Goal: Transaction & Acquisition: Purchase product/service

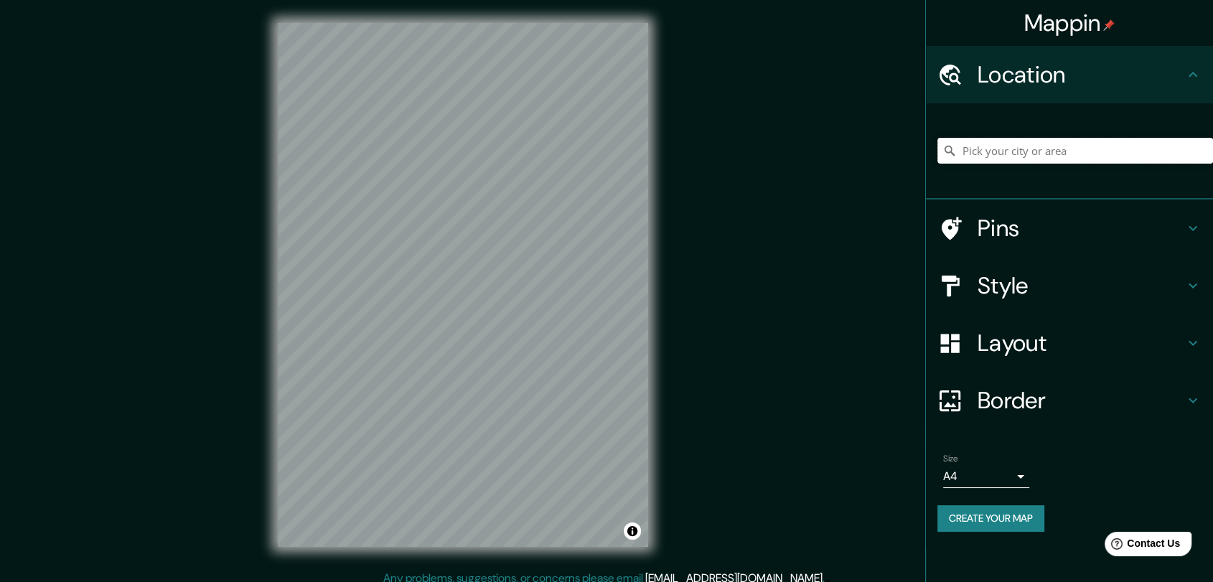
click at [971, 161] on input "Pick your city or area" at bounding box center [1076, 151] width 276 height 26
paste input "[STREET_ADDRESS]"
drag, startPoint x: 1073, startPoint y: 151, endPoint x: 960, endPoint y: 154, distance: 113.5
click at [960, 155] on input "Avenida [STREET_ADDRESS]" at bounding box center [1076, 151] width 276 height 26
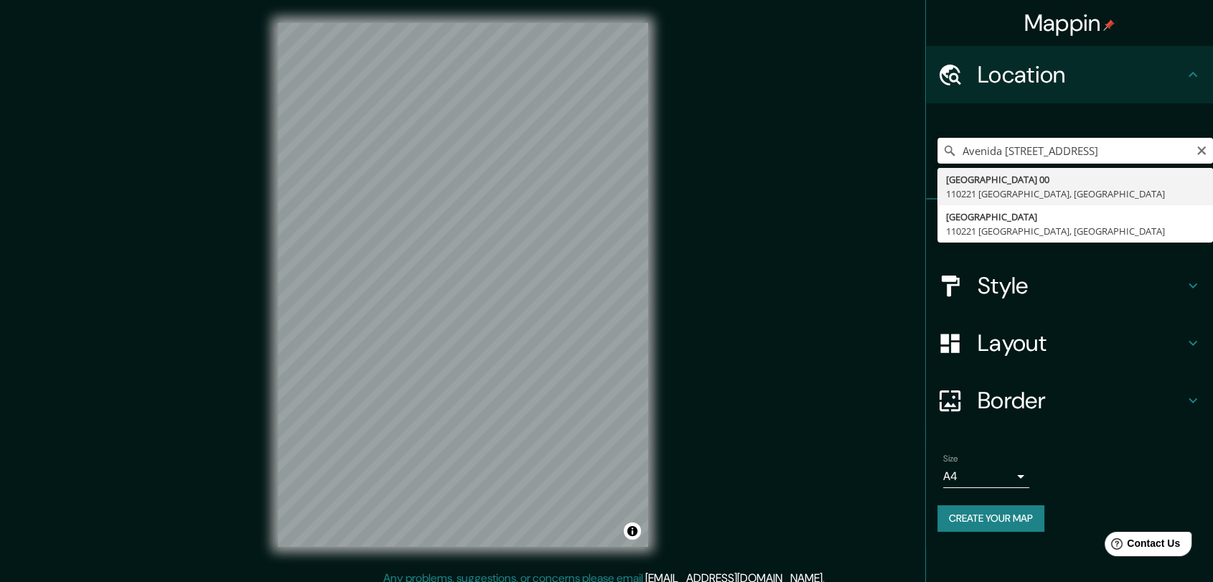
click at [1138, 153] on input "Avenida [STREET_ADDRESS]" at bounding box center [1076, 151] width 276 height 26
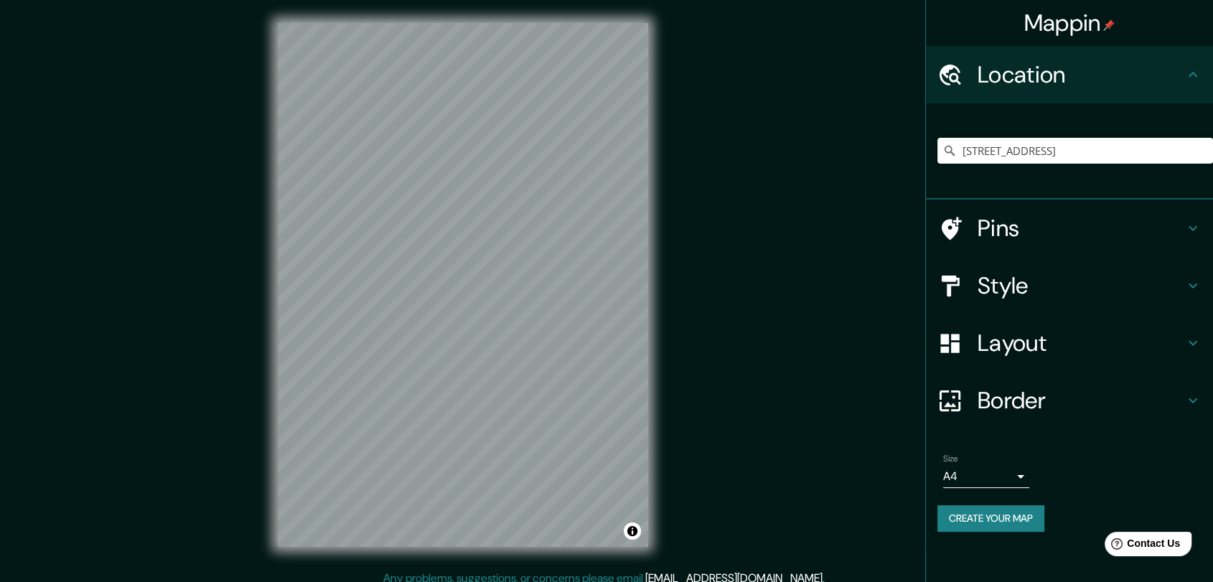
drag, startPoint x: 1047, startPoint y: 194, endPoint x: 1126, endPoint y: 174, distance: 81.3
click at [1126, 174] on div "[STREET_ADDRESS]" at bounding box center [1076, 151] width 276 height 72
drag, startPoint x: 1073, startPoint y: 149, endPoint x: 965, endPoint y: 154, distance: 107.8
click at [965, 154] on input "[STREET_ADDRESS]" at bounding box center [1076, 151] width 276 height 26
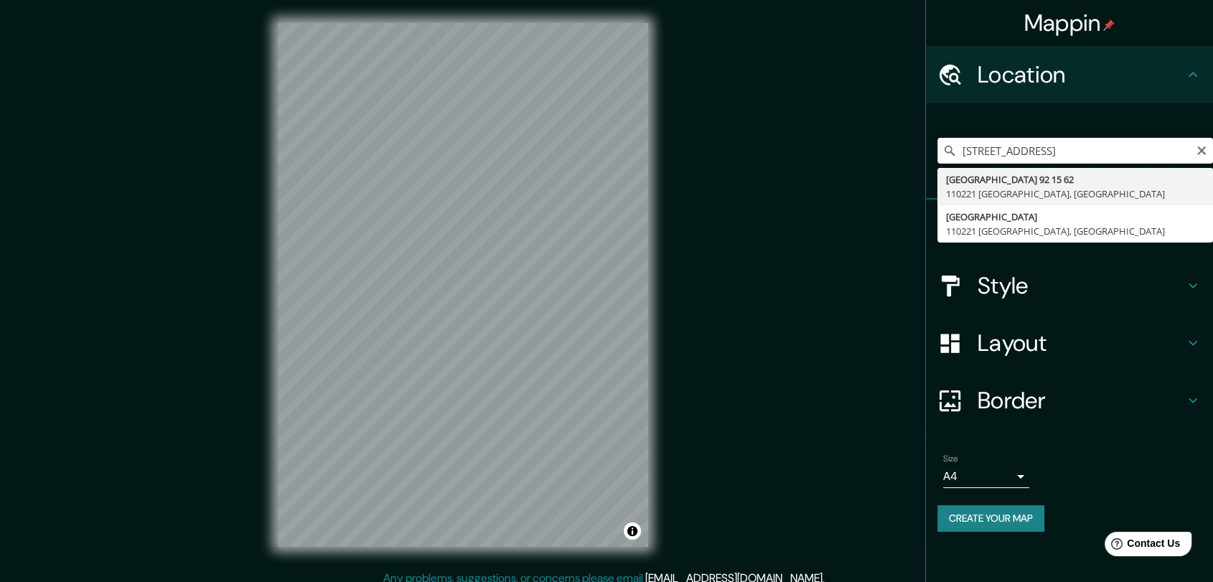
paste input "Cl. 92 #15-42 [GEOGRAPHIC_DATA]"
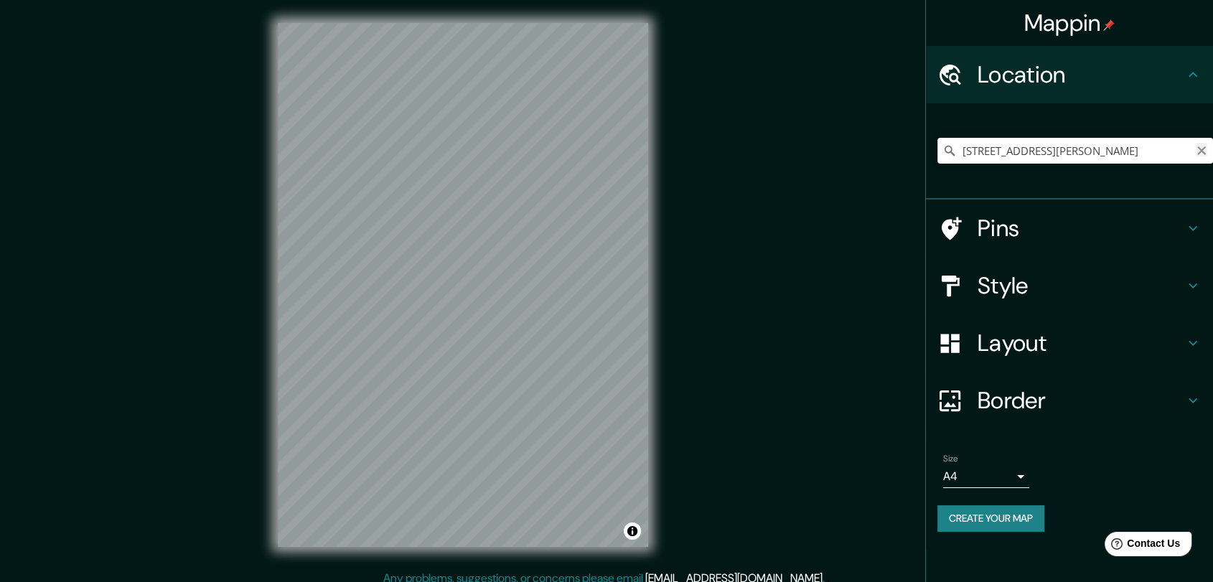
type input "[STREET_ADDRESS][PERSON_NAME]"
click at [1198, 151] on icon "Clear" at bounding box center [1201, 150] width 11 height 11
paste input "Cl. 92 #15-42 [GEOGRAPHIC_DATA]"
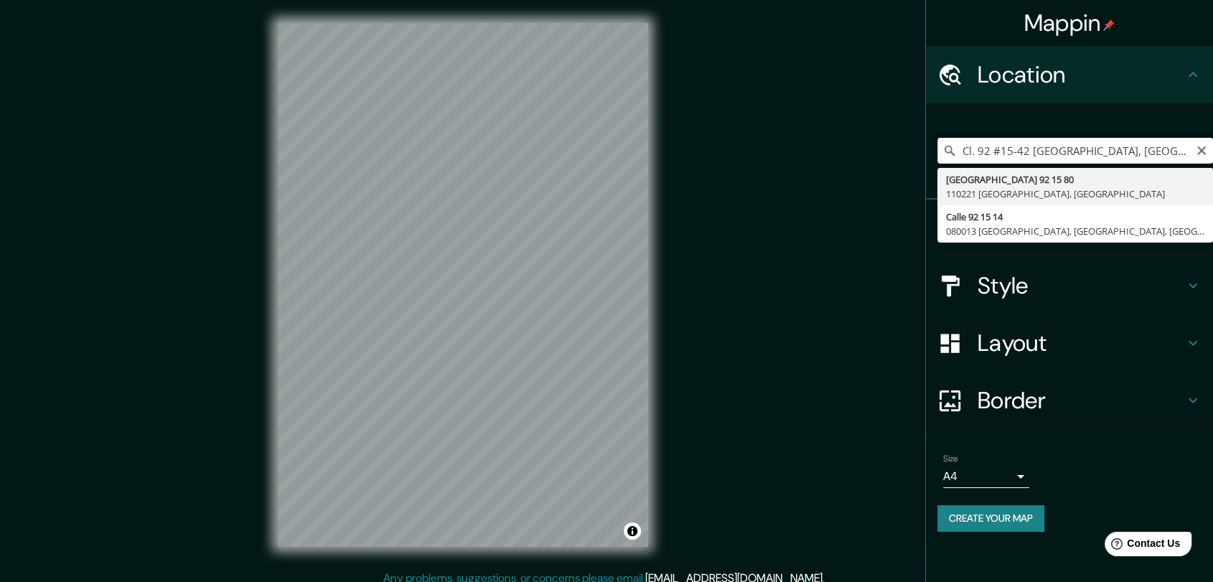
drag, startPoint x: 1028, startPoint y: 149, endPoint x: 1103, endPoint y: 137, distance: 75.5
click at [1101, 138] on input "Cl. 92 #15-42 [GEOGRAPHIC_DATA], [GEOGRAPHIC_DATA]" at bounding box center [1076, 151] width 276 height 26
click at [1110, 138] on input "Cl. 92 #15-42 [GEOGRAPHIC_DATA], [GEOGRAPHIC_DATA]" at bounding box center [1076, 151] width 276 height 26
drag, startPoint x: 1110, startPoint y: 137, endPoint x: 1097, endPoint y: 139, distance: 13.0
click at [1097, 139] on input "Cl. 92 #15-42 [GEOGRAPHIC_DATA], [GEOGRAPHIC_DATA]" at bounding box center [1076, 151] width 276 height 26
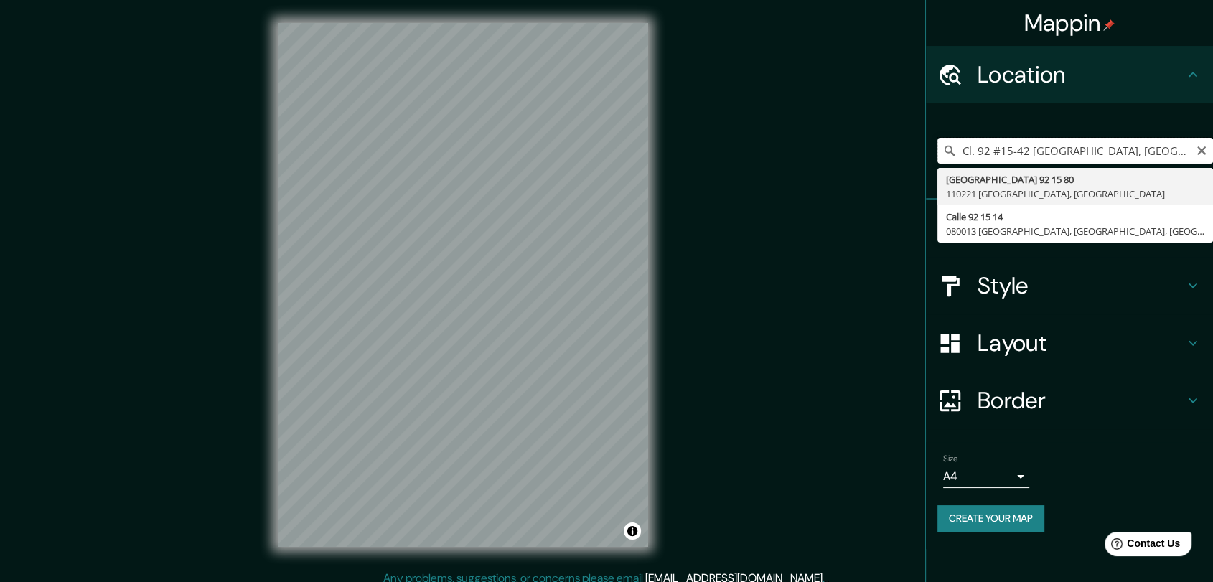
drag, startPoint x: 1039, startPoint y: 151, endPoint x: 1107, endPoint y: 152, distance: 68.2
click at [1107, 152] on input "Cl. 92 #15-42 [GEOGRAPHIC_DATA], [GEOGRAPHIC_DATA]" at bounding box center [1076, 151] width 276 height 26
click at [1135, 146] on input "Cl. 92 #15-42 [GEOGRAPHIC_DATA], [GEOGRAPHIC_DATA]" at bounding box center [1076, 151] width 276 height 26
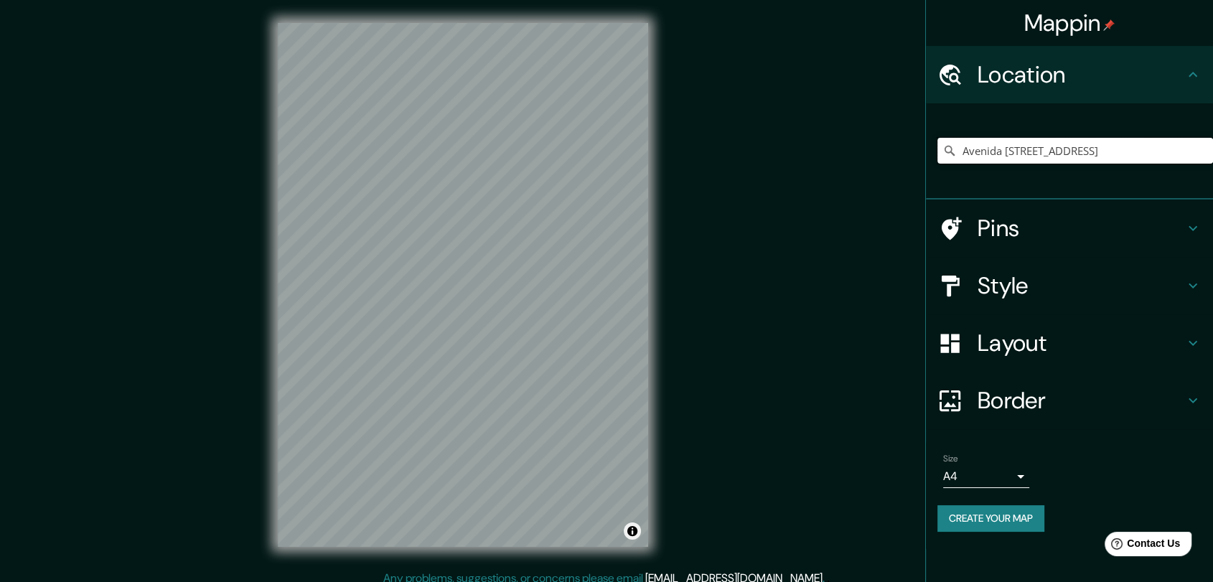
type input "Avenida [STREET_ADDRESS]"
click at [632, 533] on button "Toggle attribution" at bounding box center [632, 531] width 17 height 17
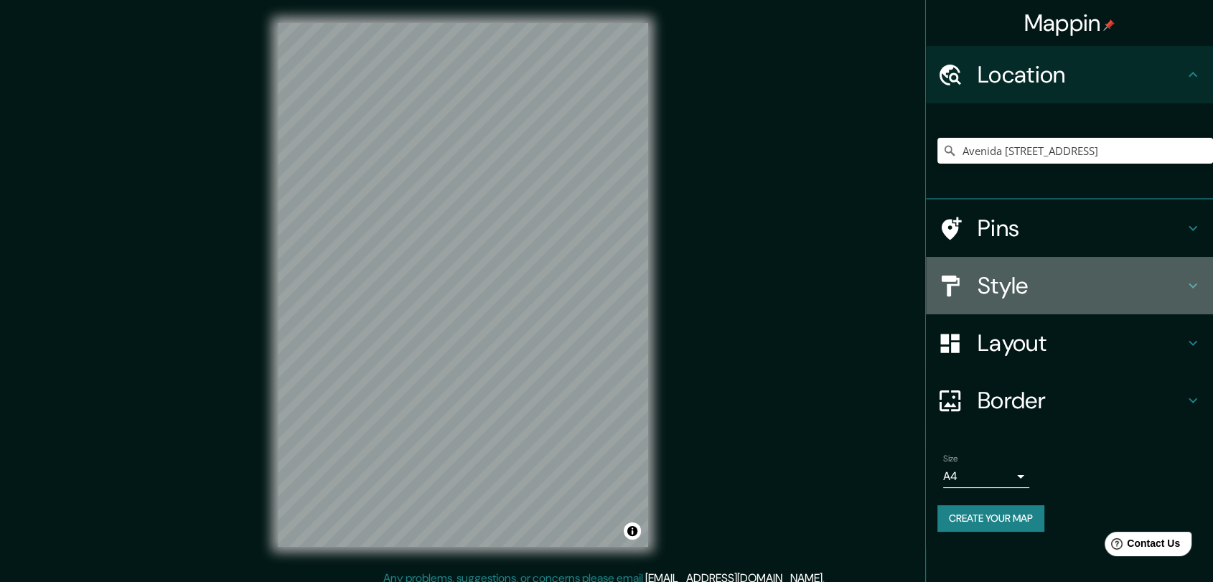
click at [1040, 285] on h4 "Style" at bounding box center [1081, 285] width 207 height 29
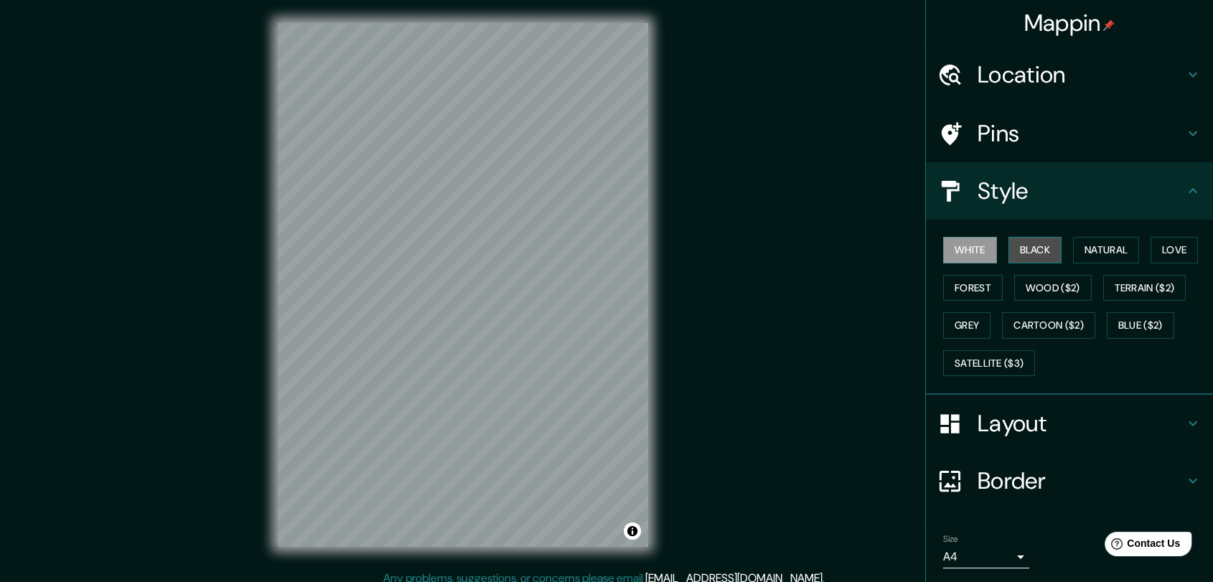
click at [1009, 254] on button "Black" at bounding box center [1036, 250] width 54 height 27
click at [966, 251] on button "White" at bounding box center [970, 250] width 54 height 27
click at [1073, 241] on button "Natural" at bounding box center [1106, 250] width 66 height 27
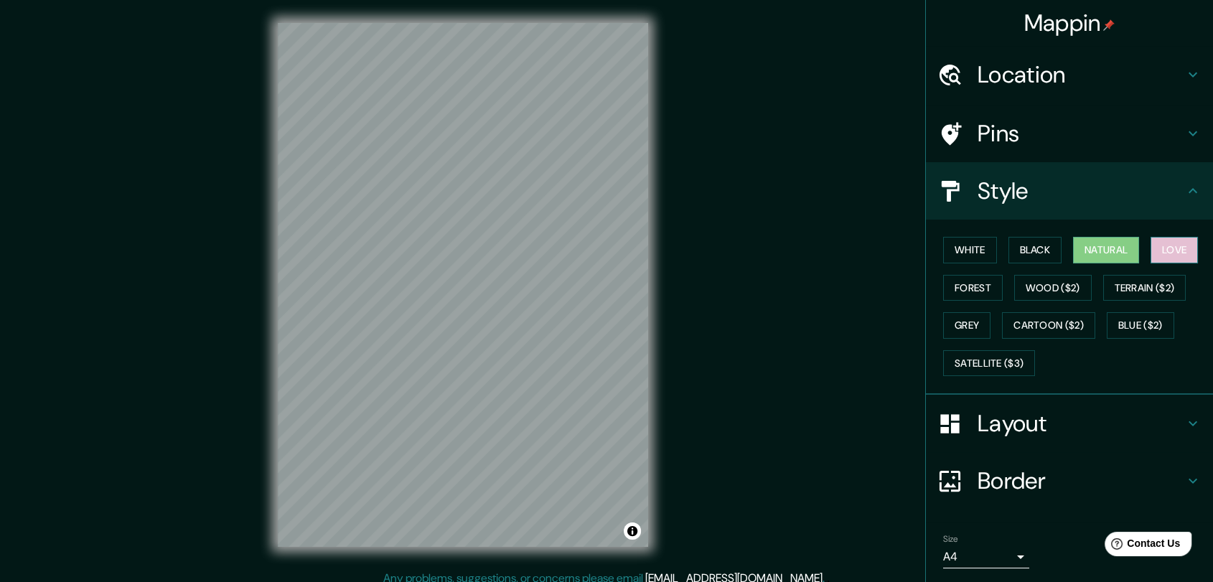
click at [1162, 253] on button "Love" at bounding box center [1174, 250] width 47 height 27
click at [946, 285] on button "Forest" at bounding box center [973, 288] width 60 height 27
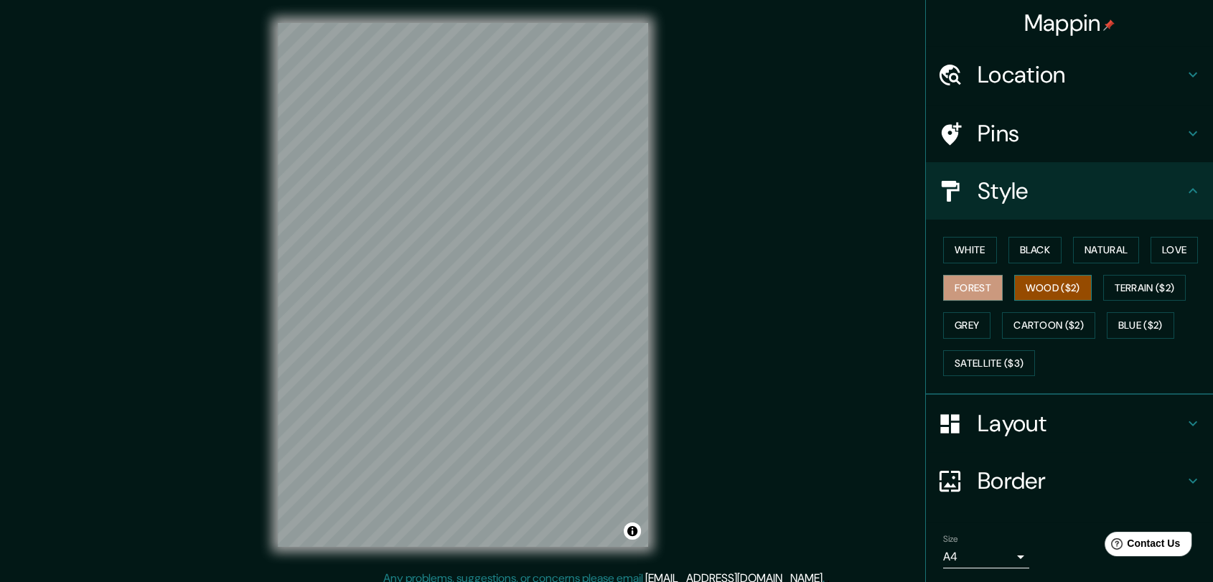
click at [1057, 299] on button "Wood ($2)" at bounding box center [1053, 288] width 78 height 27
click at [1115, 294] on button "Terrain ($2)" at bounding box center [1145, 288] width 83 height 27
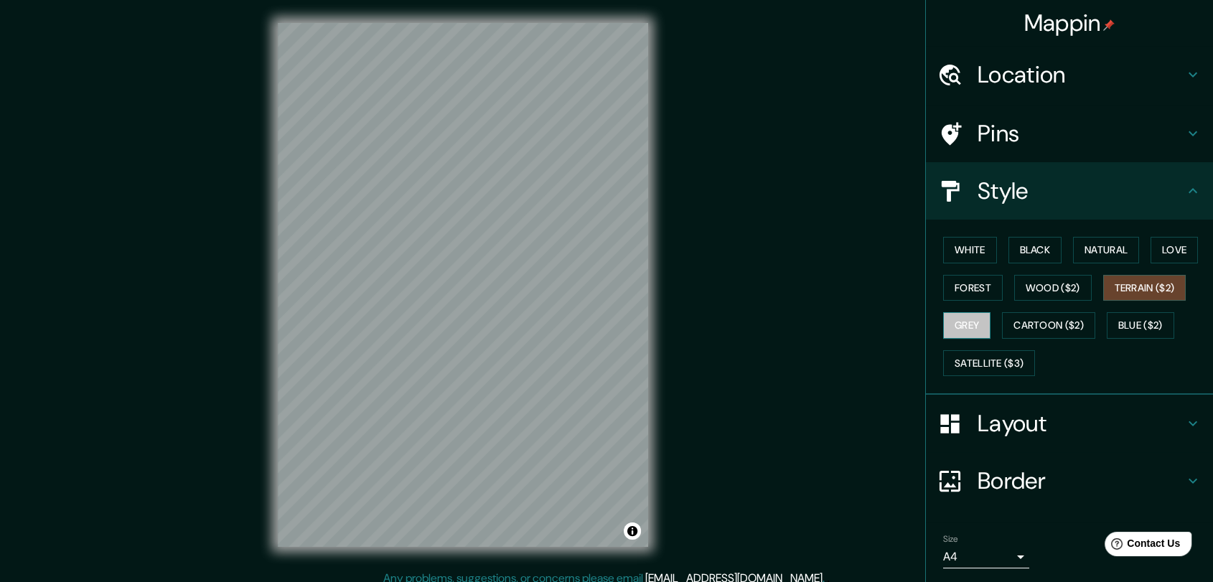
click at [945, 329] on button "Grey" at bounding box center [966, 325] width 47 height 27
click at [1012, 317] on button "Cartoon ($2)" at bounding box center [1048, 325] width 93 height 27
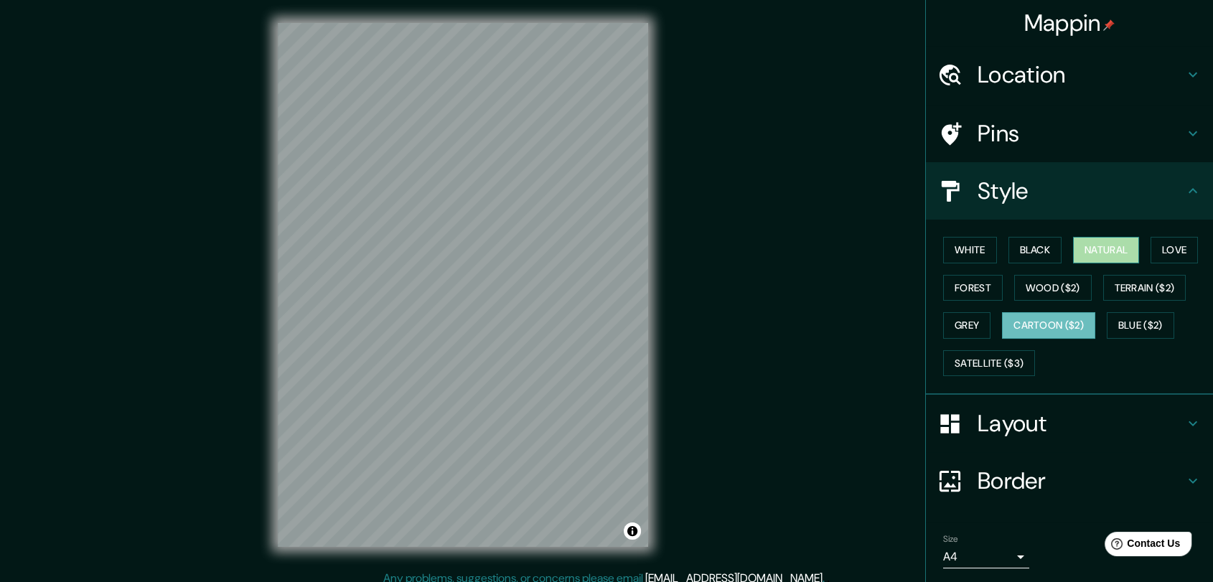
click at [1113, 251] on button "Natural" at bounding box center [1106, 250] width 66 height 27
click at [462, 323] on div at bounding box center [459, 319] width 11 height 11
click at [523, 327] on div at bounding box center [528, 328] width 11 height 11
click at [522, 327] on div at bounding box center [522, 328] width 11 height 11
click at [450, 279] on div at bounding box center [450, 279] width 11 height 11
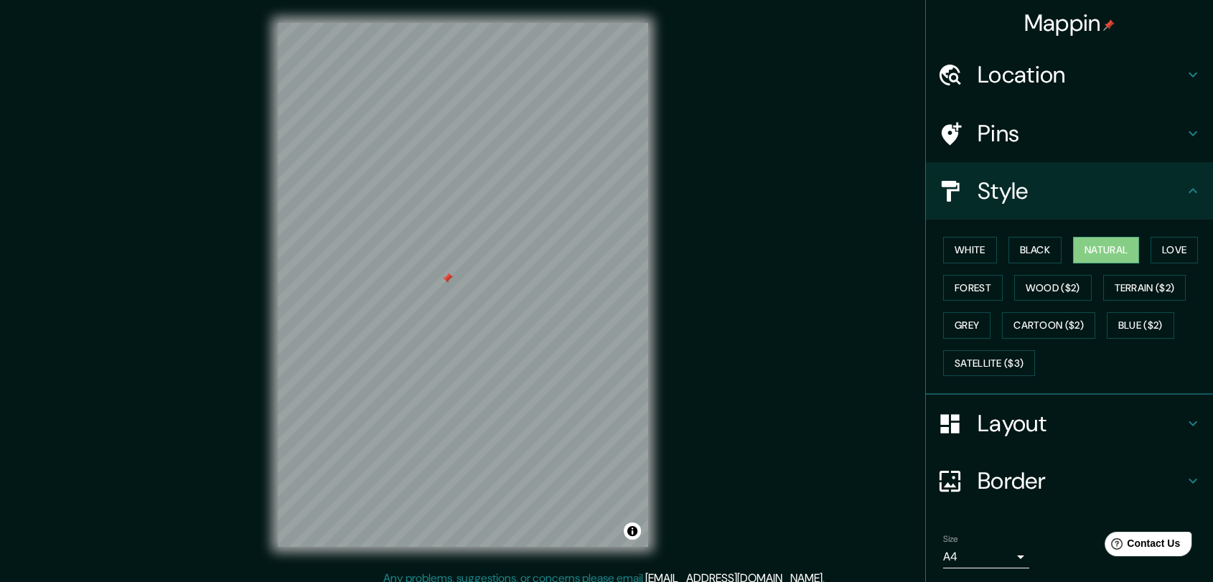
click at [448, 276] on div at bounding box center [447, 278] width 11 height 11
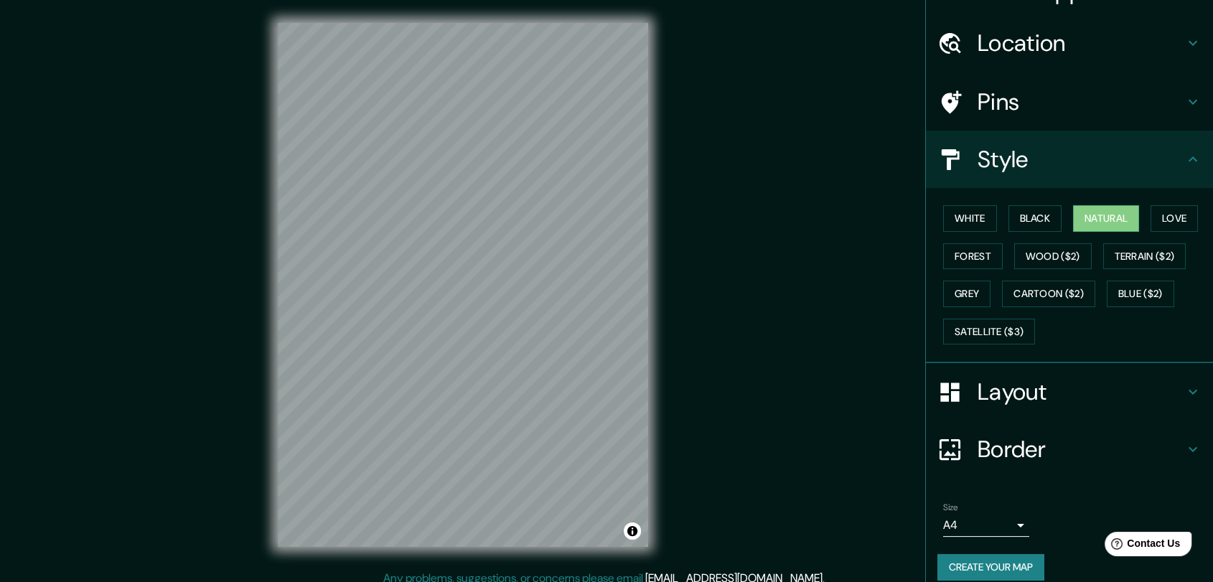
scroll to position [46, 0]
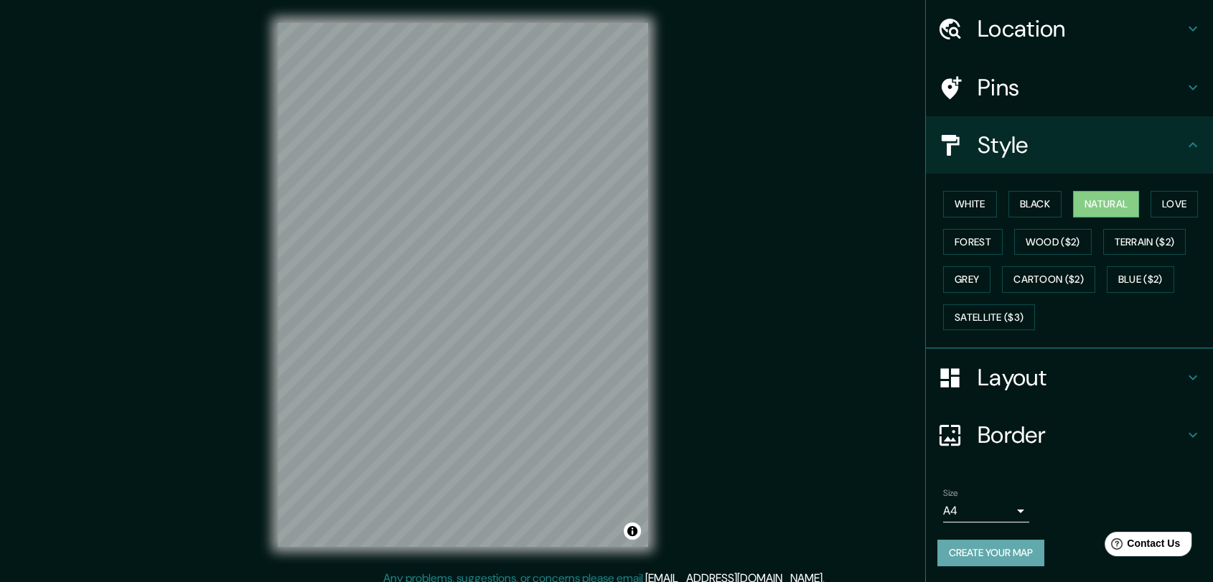
click at [985, 540] on button "Create your map" at bounding box center [991, 553] width 107 height 27
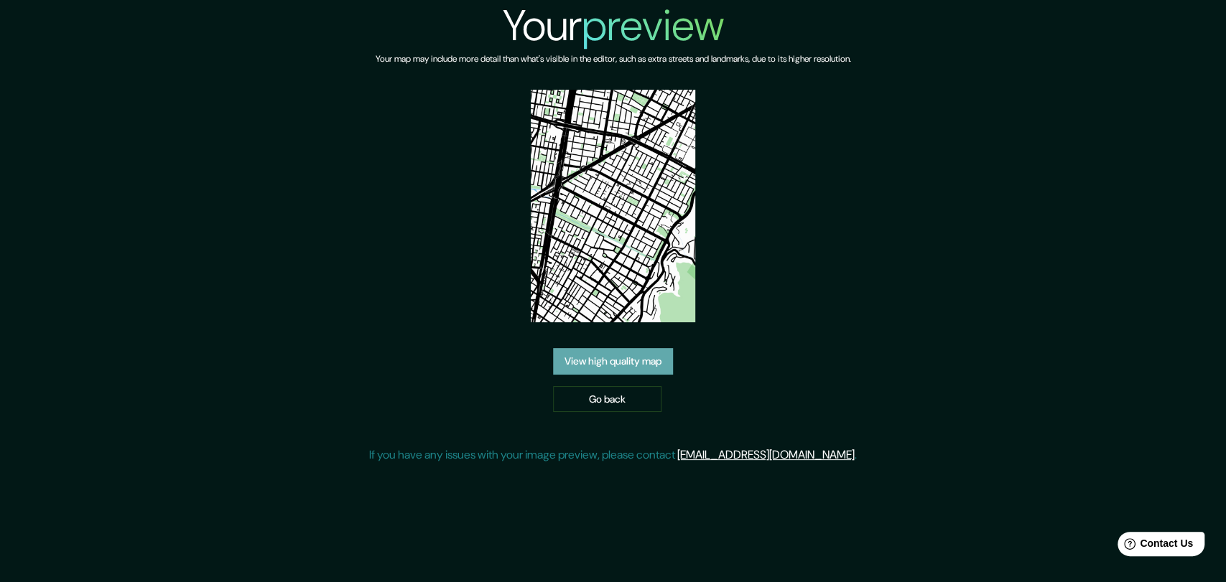
click at [611, 357] on link "View high quality map" at bounding box center [613, 361] width 120 height 27
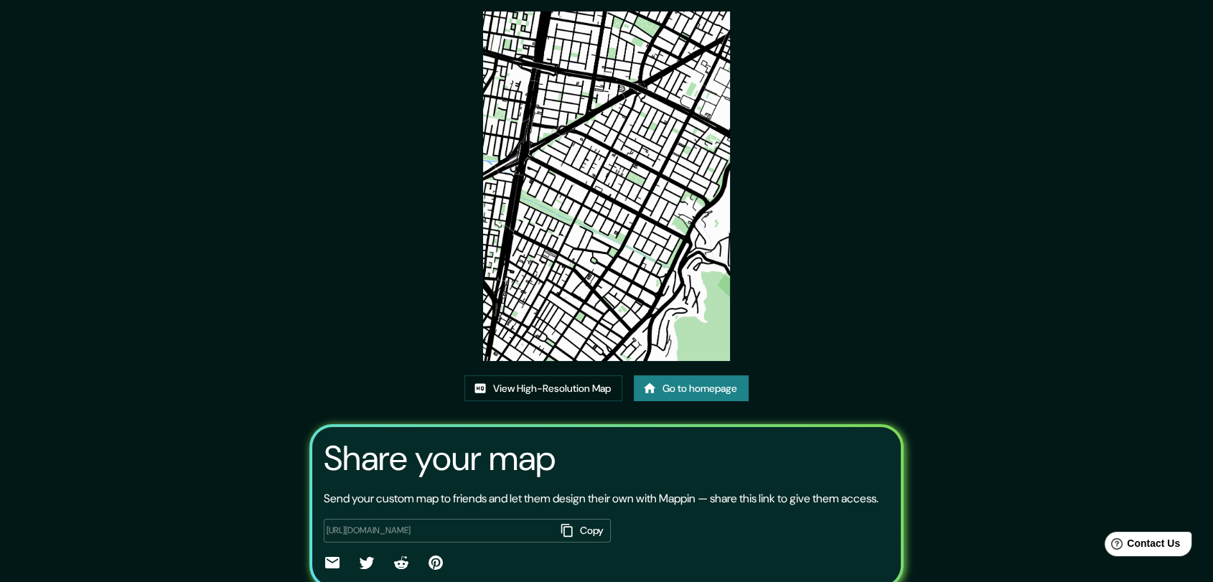
scroll to position [80, 0]
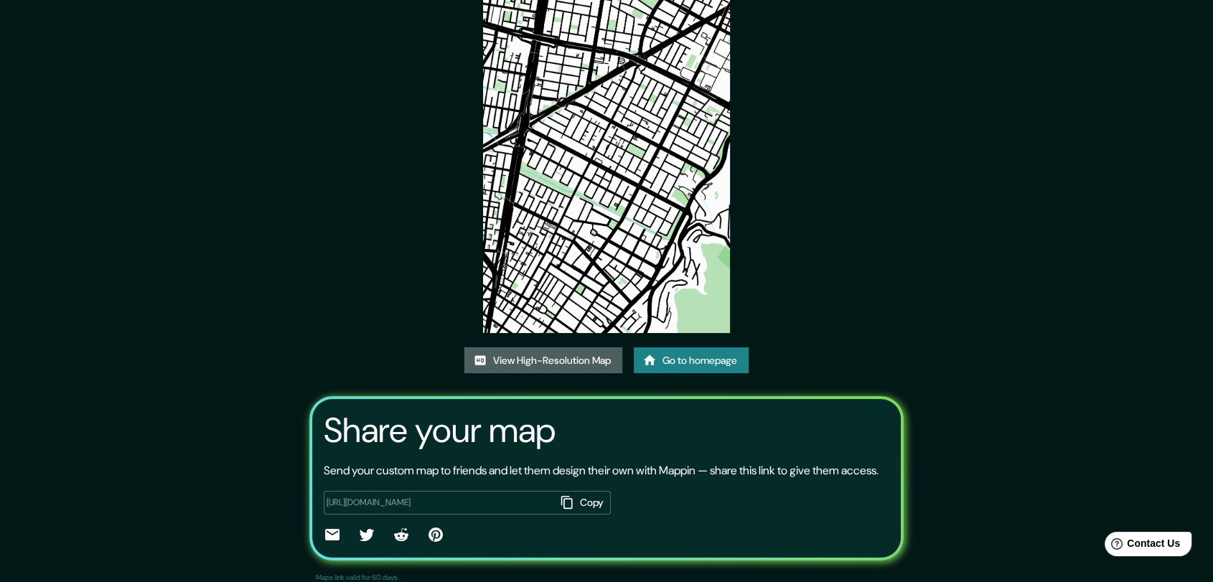
click at [505, 360] on link "View High-Resolution Map" at bounding box center [544, 360] width 158 height 27
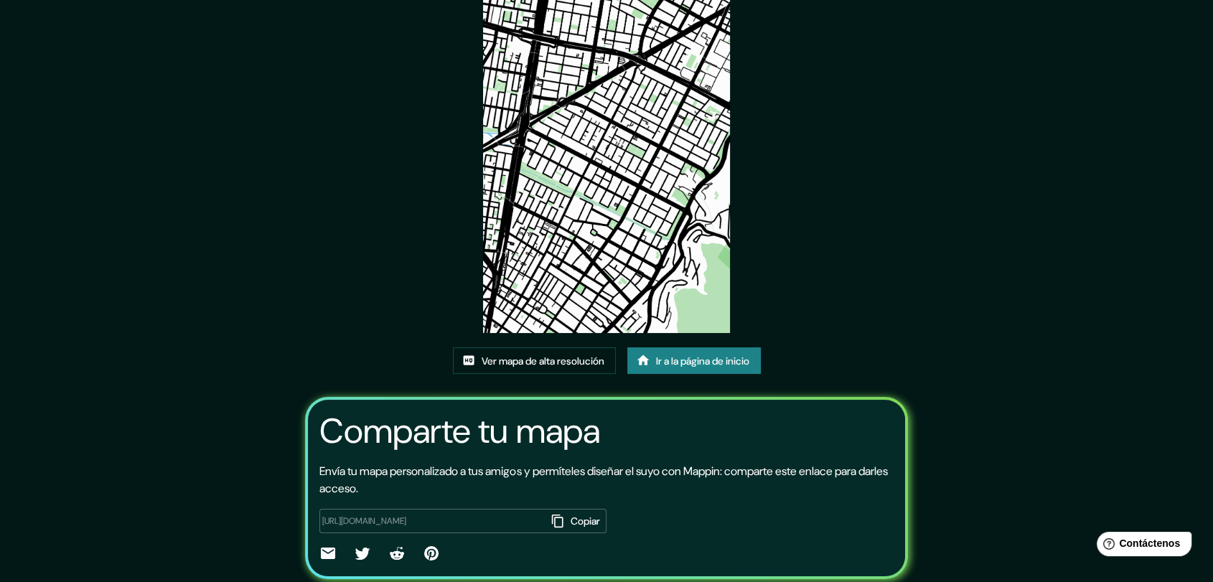
scroll to position [0, 0]
